Goal: Information Seeking & Learning: Check status

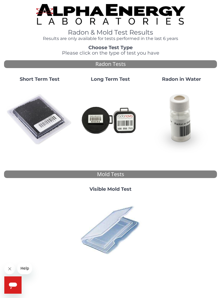
click at [94, 61] on div "Radon Tests" at bounding box center [110, 64] width 213 height 8
click at [102, 63] on div "Radon Tests" at bounding box center [110, 64] width 213 height 8
click at [33, 116] on img at bounding box center [39, 119] width 67 height 67
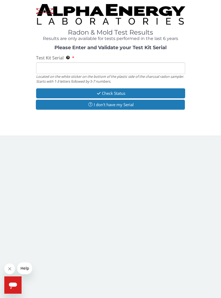
click at [48, 66] on input "Test Kit Serial Located on the white sticker on the bottom of the plastic side …" at bounding box center [110, 68] width 149 height 12
click at [83, 92] on button "Check Status" at bounding box center [110, 93] width 149 height 10
click at [44, 65] on input "Test Kit Serial Located on the white sticker on the bottom of the plastic side …" at bounding box center [110, 68] width 149 height 12
paste input "We have received your registration for radon test FE482633. We have all necessa…"
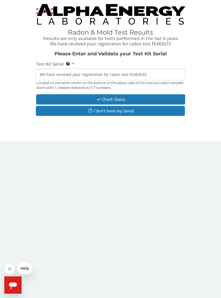
click at [126, 77] on input "We have received your registration for radon test FE482633" at bounding box center [110, 75] width 149 height 12
click at [115, 73] on input "We have received your registration for radon test FE482633" at bounding box center [110, 75] width 149 height 12
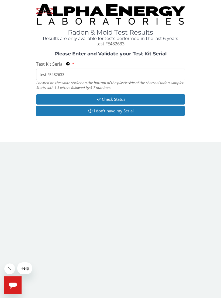
click at [72, 73] on input "test FE482633" at bounding box center [110, 75] width 149 height 12
click at [50, 74] on input "test FE482633" at bounding box center [110, 75] width 149 height 12
type input "FE482633"
click at [122, 99] on button "Check Status" at bounding box center [110, 99] width 149 height 10
